Goal: Information Seeking & Learning: Find specific fact

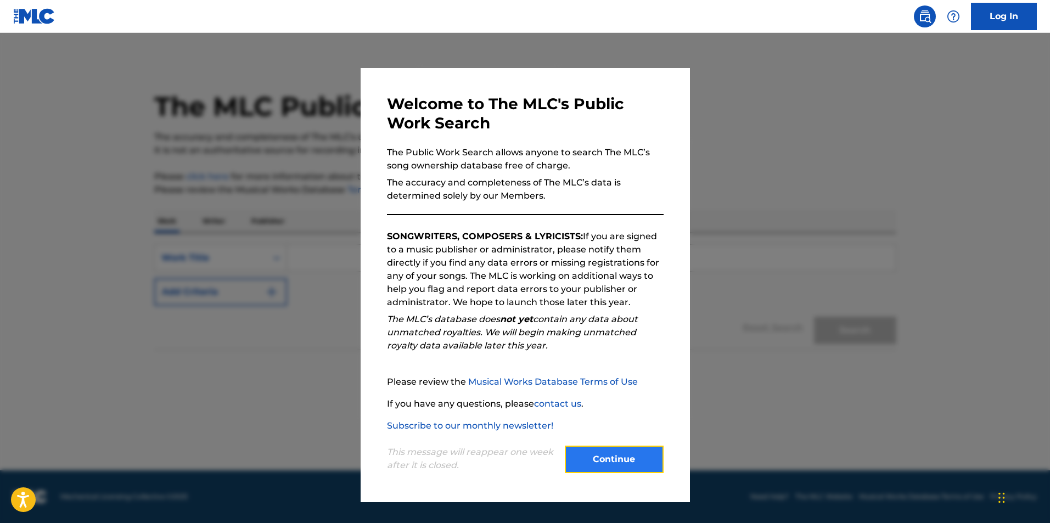
click at [626, 459] on button "Continue" at bounding box center [614, 459] width 99 height 27
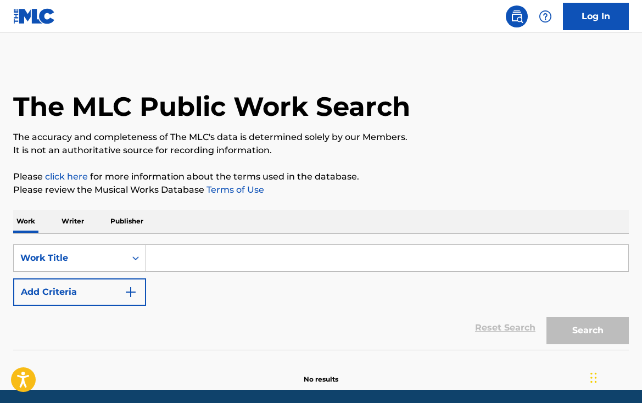
click at [188, 255] on input "Search Form" at bounding box center [387, 258] width 482 height 26
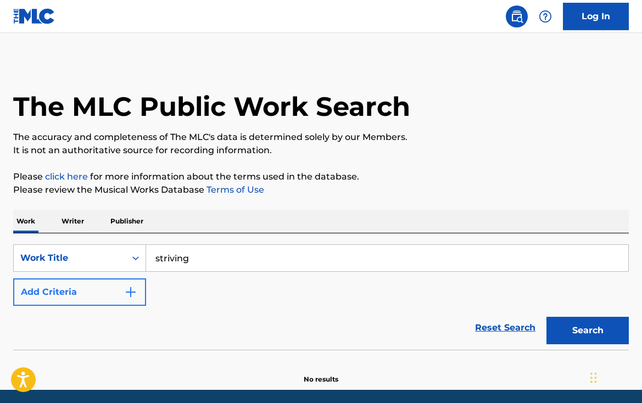
type input "striving"
click at [132, 288] on img "Search Form" at bounding box center [130, 291] width 13 height 13
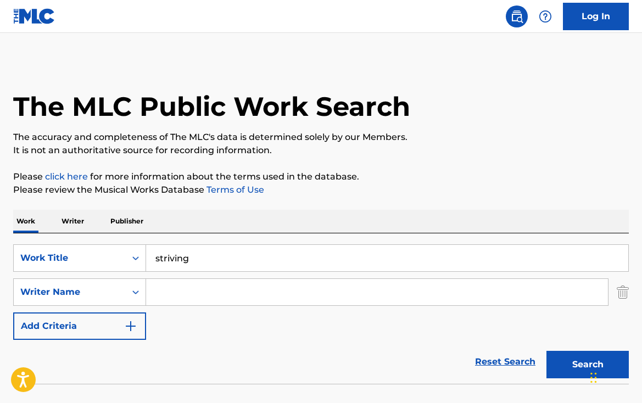
drag, startPoint x: 183, startPoint y: 295, endPoint x: 170, endPoint y: 292, distance: 13.5
click at [183, 295] on input "Search Form" at bounding box center [377, 292] width 462 height 26
type input "[PERSON_NAME]"
click at [546, 351] on button "Search" at bounding box center [587, 364] width 82 height 27
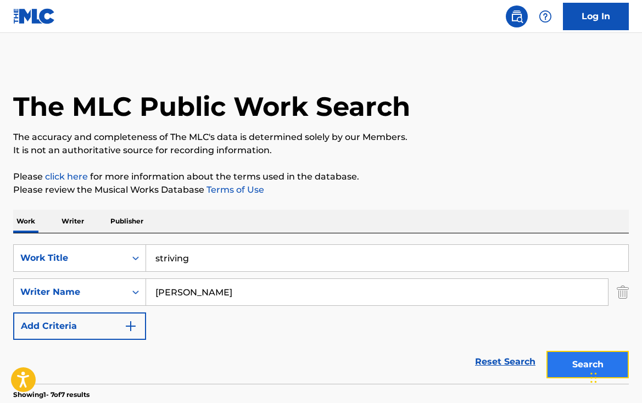
click at [586, 360] on button "Search" at bounding box center [587, 364] width 82 height 27
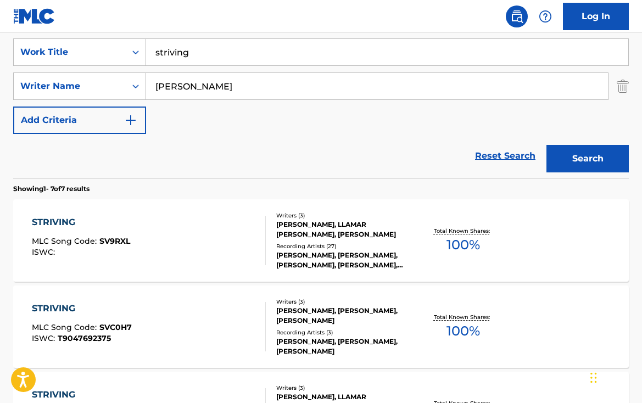
scroll to position [220, 0]
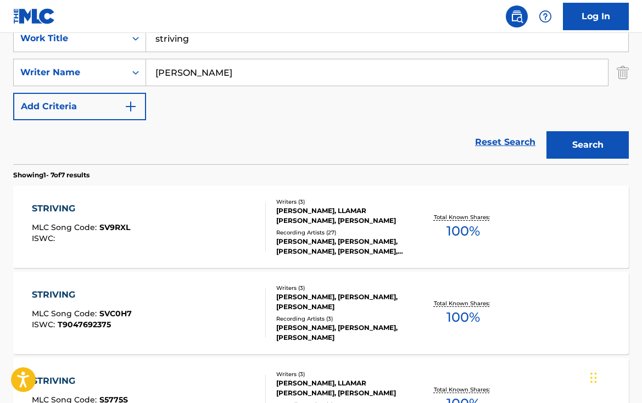
click at [461, 226] on span "100 %" at bounding box center [462, 231] width 33 height 20
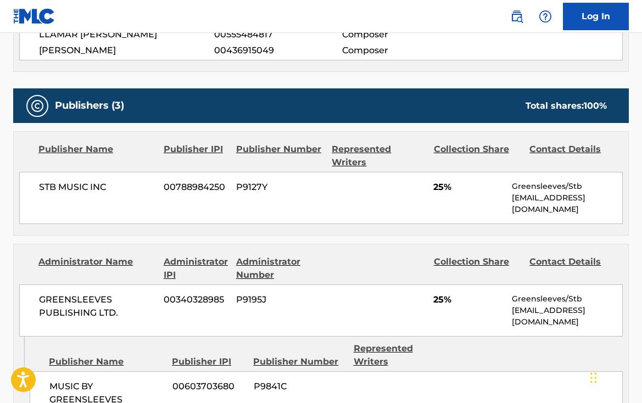
scroll to position [549, 0]
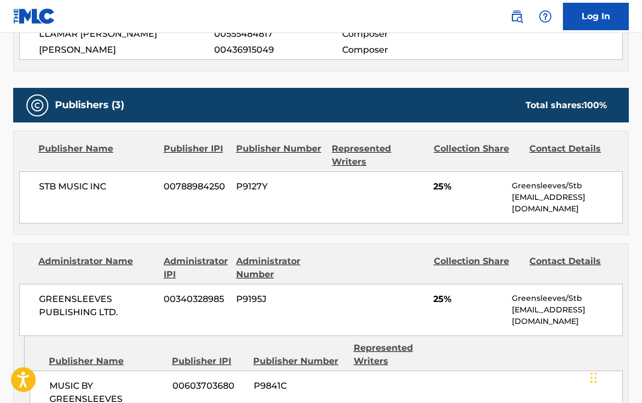
scroll to position [220, 0]
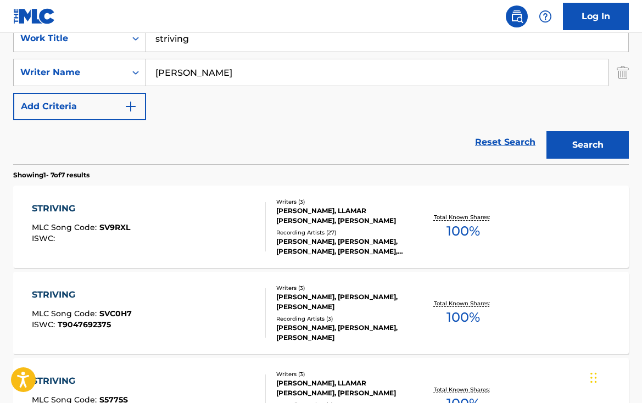
click at [457, 312] on span "100 %" at bounding box center [462, 317] width 33 height 20
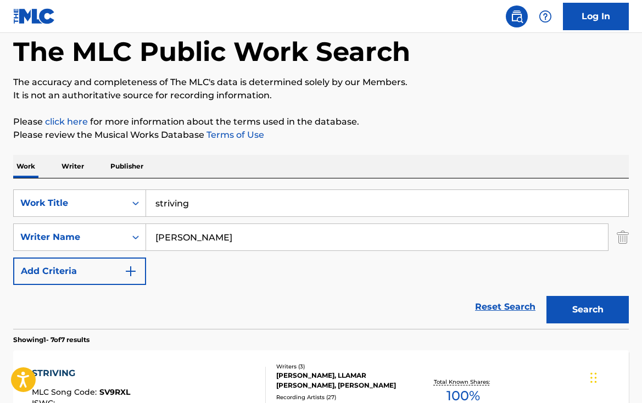
scroll to position [165, 0]
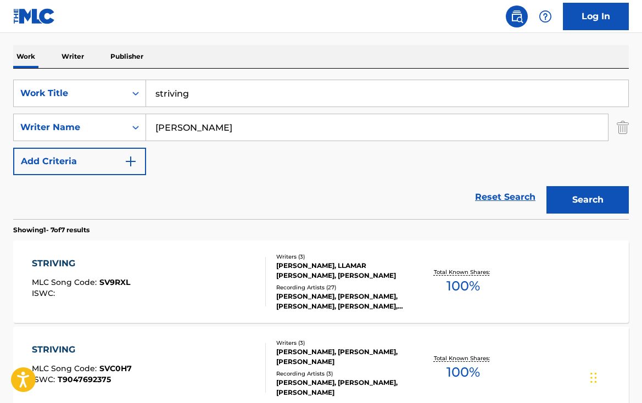
click at [461, 285] on span "100 %" at bounding box center [462, 286] width 33 height 20
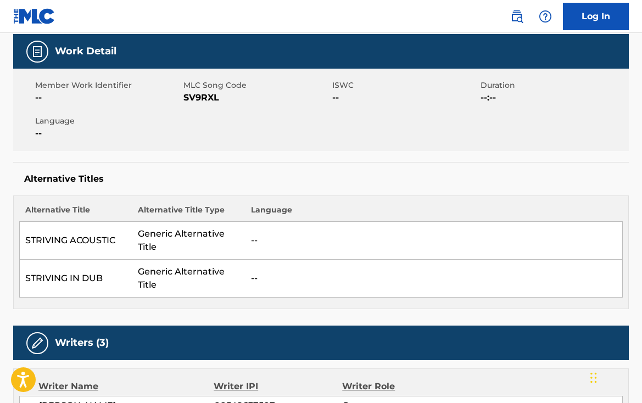
scroll to position [165, 0]
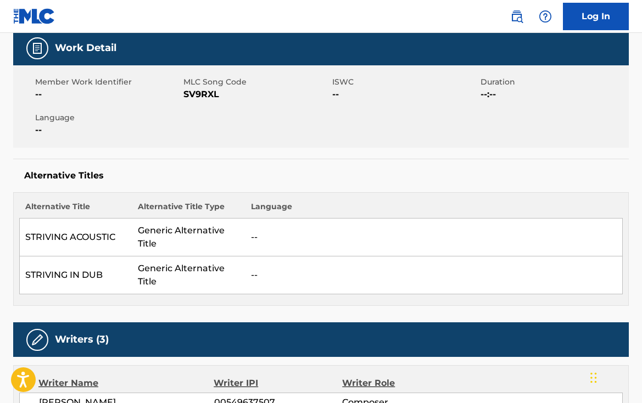
click at [97, 231] on td "STRIVING ACOUSTIC" at bounding box center [76, 237] width 113 height 38
click at [99, 256] on td "STRIVING IN DUB" at bounding box center [76, 275] width 113 height 38
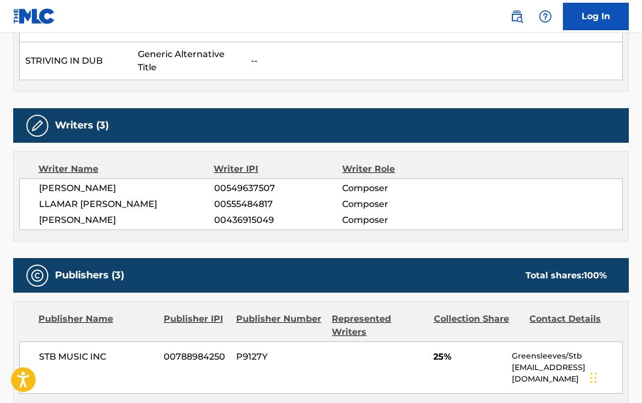
scroll to position [384, 0]
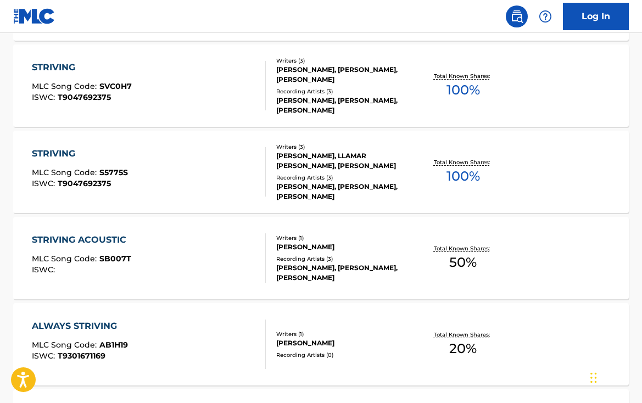
scroll to position [165, 0]
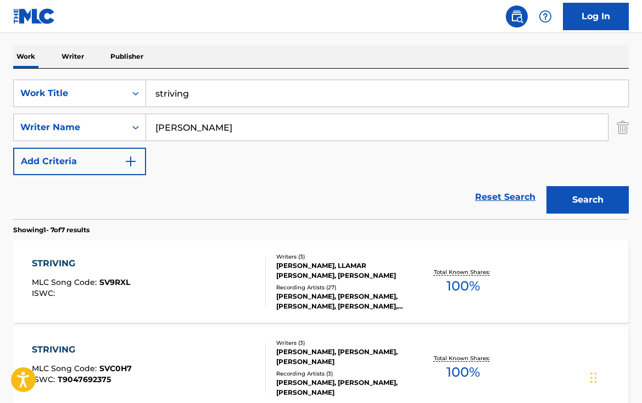
click at [66, 260] on div "STRIVING" at bounding box center [81, 263] width 98 height 13
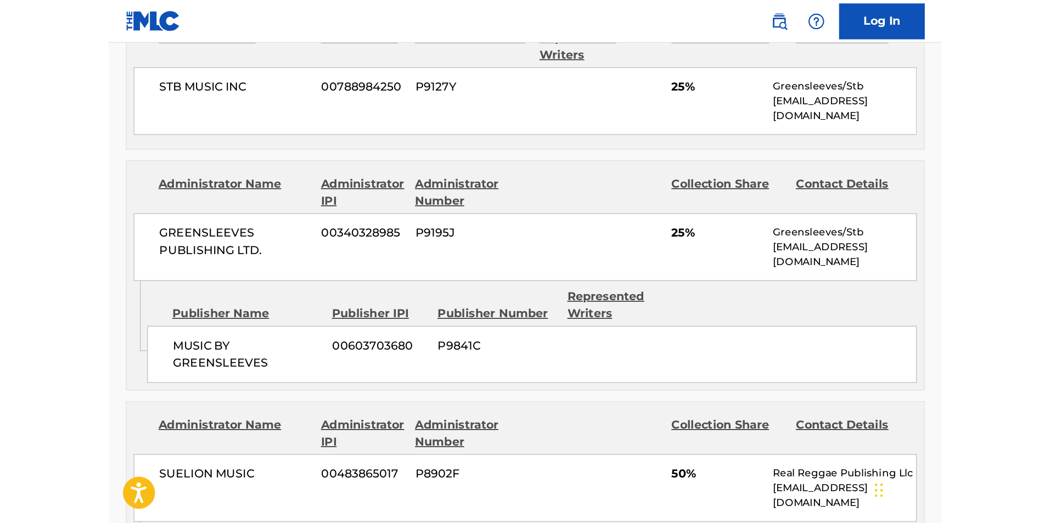
scroll to position [769, 0]
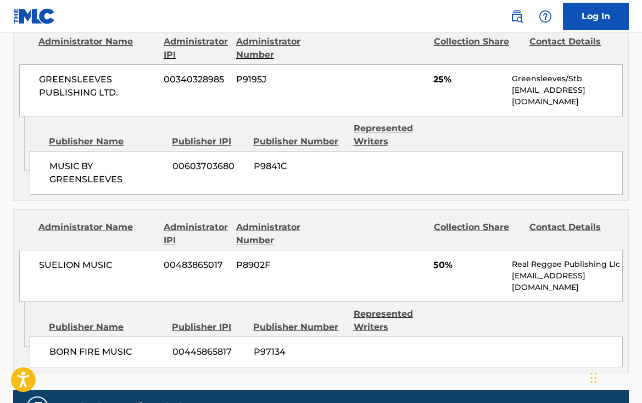
click at [243, 6] on nav "Log In" at bounding box center [321, 16] width 642 height 33
